Goal: Use online tool/utility: Utilize a website feature to perform a specific function

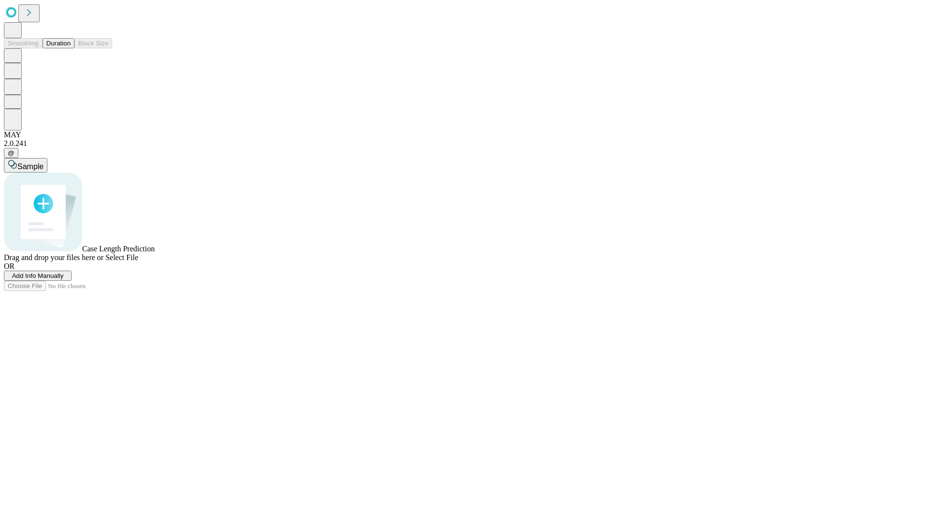
click at [64, 279] on span "Add Info Manually" at bounding box center [38, 275] width 52 height 7
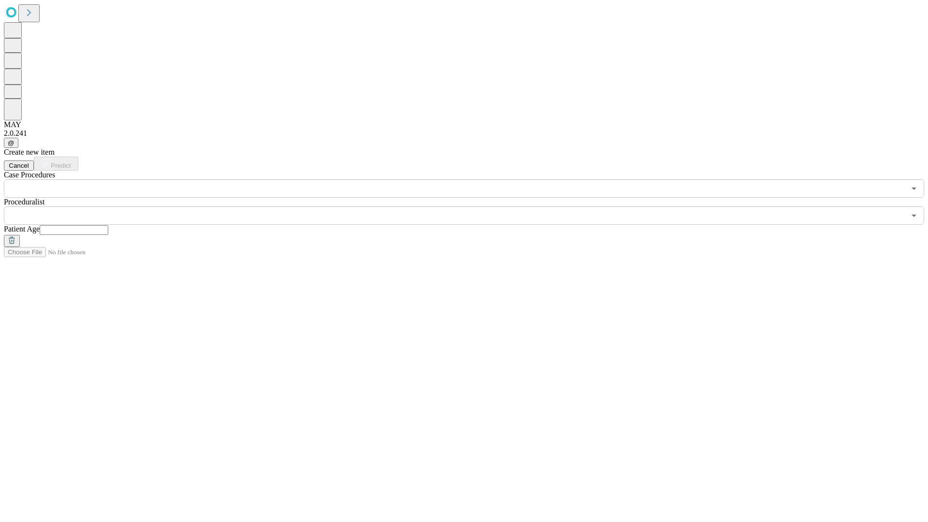
click at [108, 225] on input "text" at bounding box center [74, 230] width 69 height 10
type input "**"
click at [471, 206] on input "text" at bounding box center [454, 215] width 901 height 18
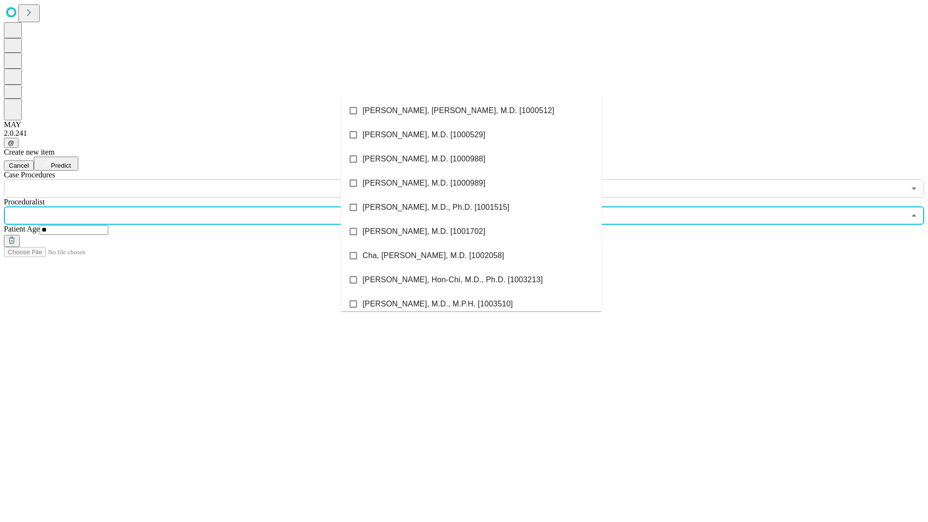
click at [471, 111] on li "[PERSON_NAME], [PERSON_NAME], M.D. [1000512]" at bounding box center [471, 111] width 261 height 24
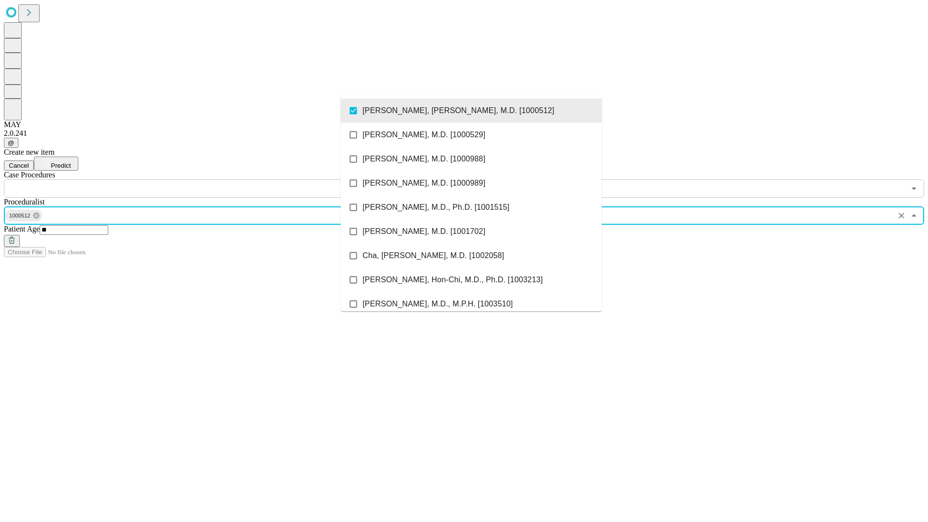
click at [203, 179] on input "text" at bounding box center [454, 188] width 901 height 18
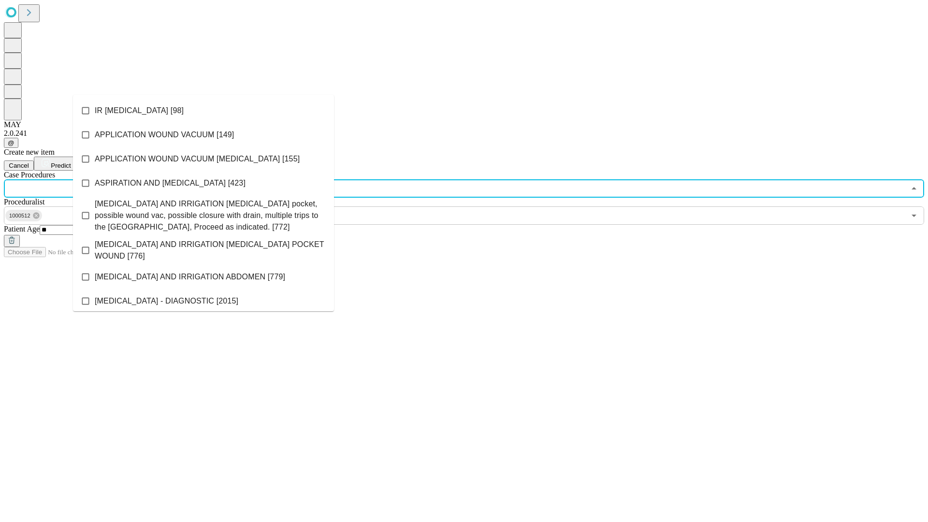
click at [203, 111] on li "IR [MEDICAL_DATA] [98]" at bounding box center [203, 111] width 261 height 24
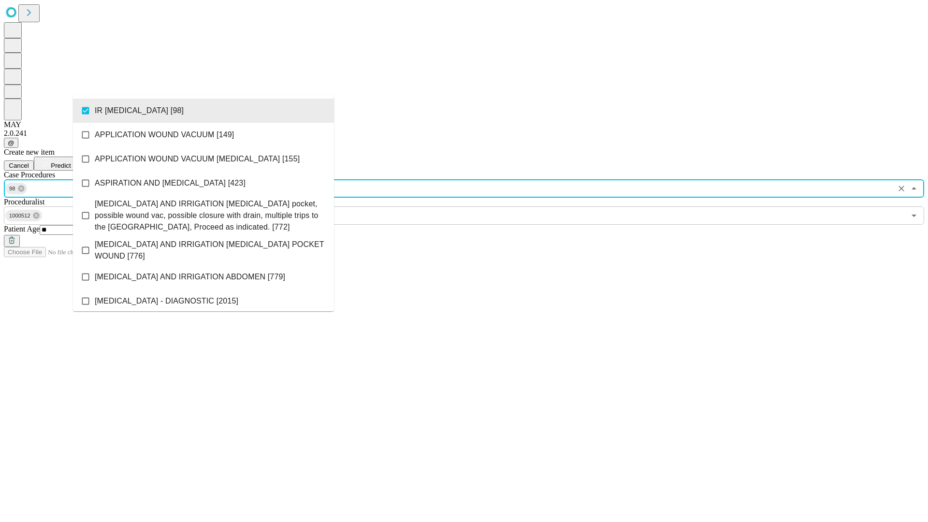
click at [71, 162] on span "Predict" at bounding box center [61, 165] width 20 height 7
